Goal: Task Accomplishment & Management: Manage account settings

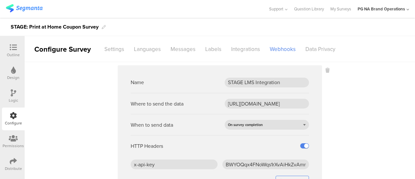
click at [11, 160] on icon at bounding box center [13, 160] width 7 height 7
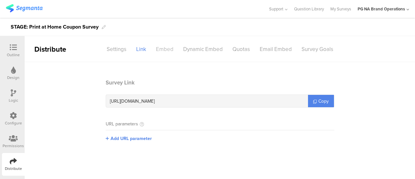
click at [166, 48] on div "Embed" at bounding box center [164, 48] width 27 height 11
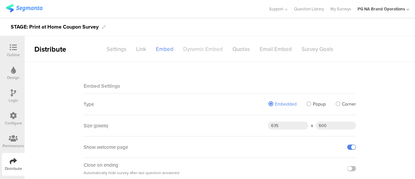
click at [208, 50] on div "Dynamic Embed" at bounding box center [203, 48] width 49 height 11
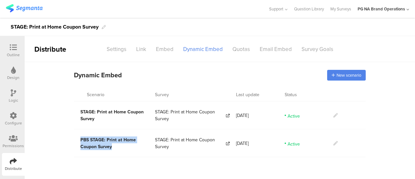
drag, startPoint x: 117, startPoint y: 146, endPoint x: 79, endPoint y: 141, distance: 38.0
click at [79, 141] on div "PBS STAGE: Print at Home Coupon Survey" at bounding box center [114, 143] width 81 height 28
copy span "PBS STAGE: Print at Home Coupon Survey"
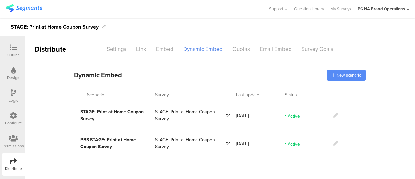
click at [347, 77] on span "New scenario" at bounding box center [349, 75] width 25 height 6
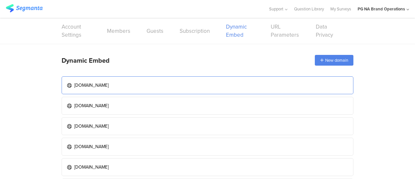
scroll to position [36, 0]
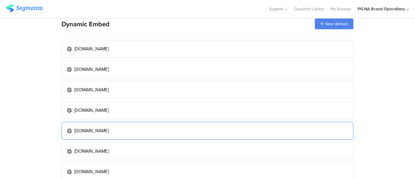
click at [103, 127] on div "dev.pgbrandsaver.com" at bounding box center [91, 130] width 34 height 7
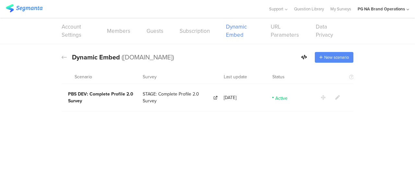
click at [333, 56] on span "New scenario" at bounding box center [337, 57] width 25 height 6
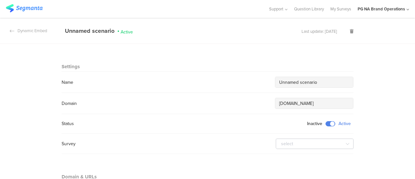
click at [325, 83] on input "Unnamed scenario" at bounding box center [314, 82] width 70 height 7
paste input "PBS STAGE: Print at Home Coupon Survey"
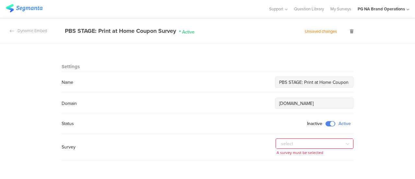
drag, startPoint x: 286, startPoint y: 81, endPoint x: 248, endPoint y: 80, distance: 38.0
click at [248, 80] on div "Name PBS STAGE: Print at Home Coupon Survey" at bounding box center [208, 82] width 292 height 11
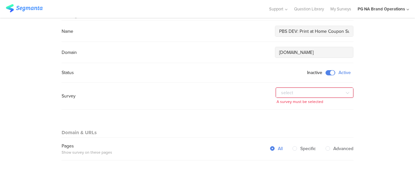
scroll to position [52, 0]
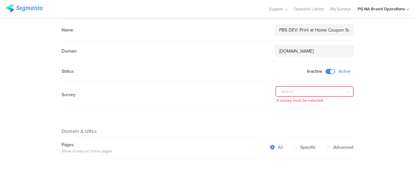
type input "PBS DEV: Print at Home Coupon Survey"
click at [302, 90] on input "text" at bounding box center [315, 91] width 78 height 10
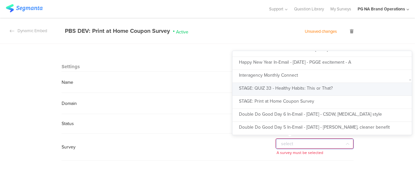
scroll to position [1955, 0]
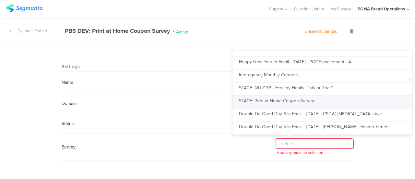
click at [290, 98] on span "STAGE: Print at Home Coupon Survey" at bounding box center [276, 100] width 75 height 7
type input "STAGE: Print at Home Coupon Survey"
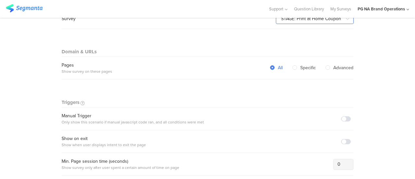
scroll to position [125, 0]
click at [344, 117] on span at bounding box center [346, 118] width 10 height 5
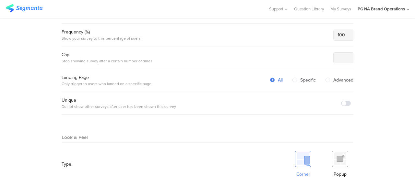
scroll to position [278, 0]
click at [339, 149] on img at bounding box center [340, 157] width 16 height 16
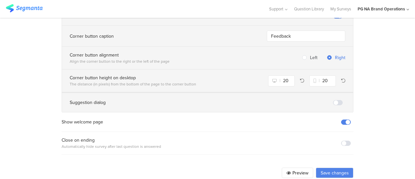
scroll to position [498, 0]
click at [343, 167] on button "Save changes" at bounding box center [335, 172] width 38 height 10
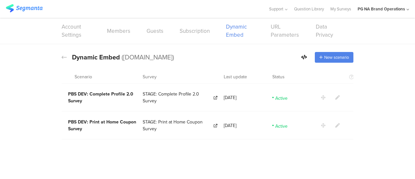
click at [33, 9] on img at bounding box center [24, 8] width 37 height 8
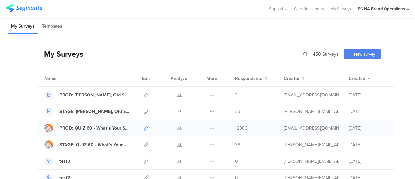
click at [144, 128] on icon at bounding box center [146, 128] width 5 height 5
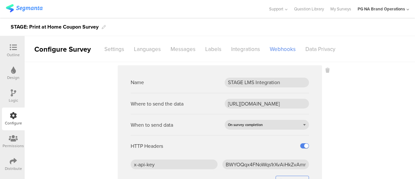
click at [11, 163] on icon at bounding box center [13, 160] width 7 height 7
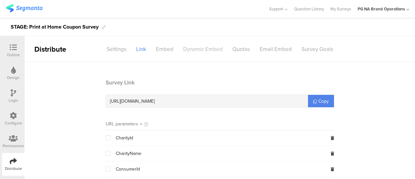
click at [194, 48] on div "Dynamic Embed" at bounding box center [203, 48] width 49 height 11
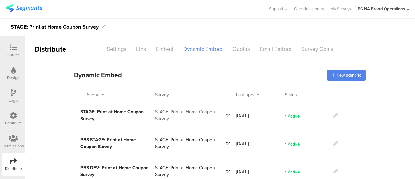
scroll to position [11, 0]
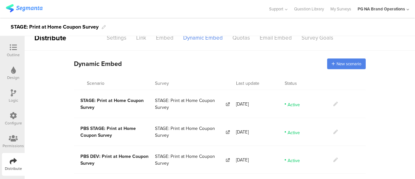
click at [334, 161] on icon at bounding box center [336, 159] width 5 height 5
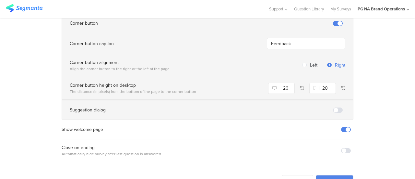
scroll to position [525, 0]
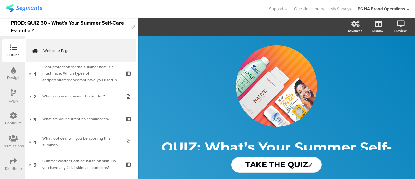
click at [13, 168] on div "Distribute" at bounding box center [13, 169] width 17 height 6
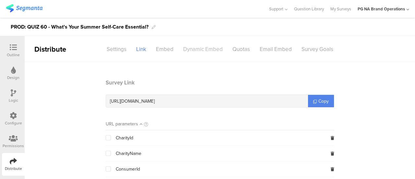
click at [207, 50] on div "Dynamic Embed" at bounding box center [203, 48] width 49 height 11
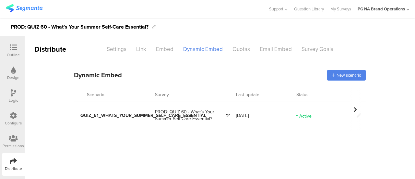
scroll to position [0, 52]
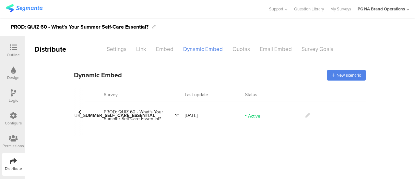
click at [309, 113] on icon at bounding box center [308, 115] width 5 height 5
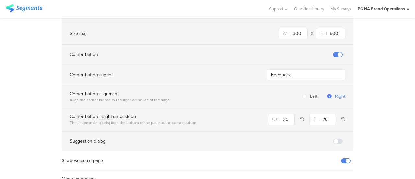
scroll to position [525, 0]
